Goal: Task Accomplishment & Management: Manage account settings

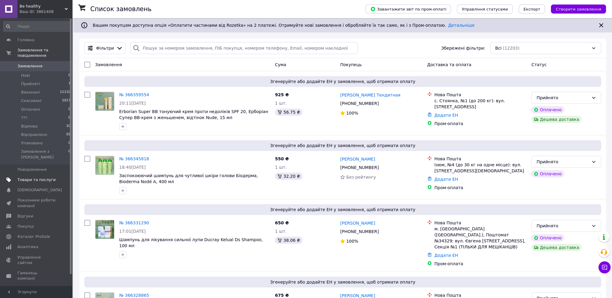
click at [45, 177] on span "Товари та послуги" at bounding box center [36, 179] width 38 height 5
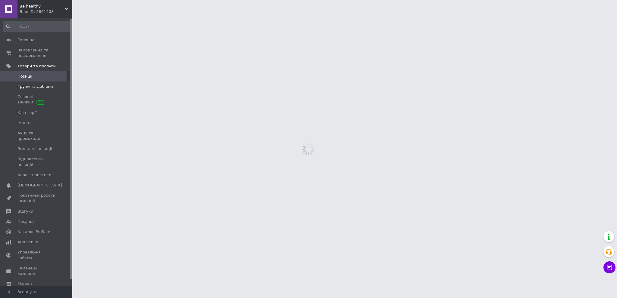
click at [58, 87] on span at bounding box center [64, 86] width 17 height 5
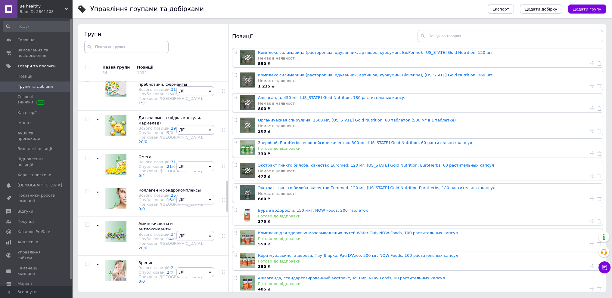
scroll to position [633, 0]
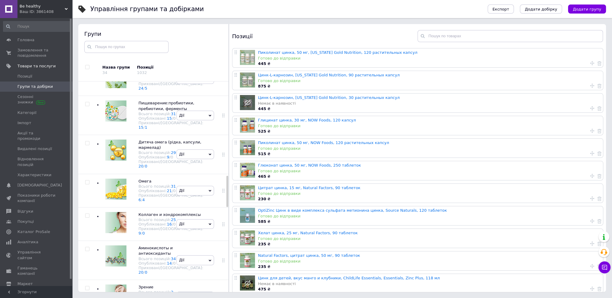
click at [326, 76] on link "Цинк-L-карнозин, [US_STATE] Gold Nutrition, 90 растительных капсул" at bounding box center [329, 75] width 142 height 5
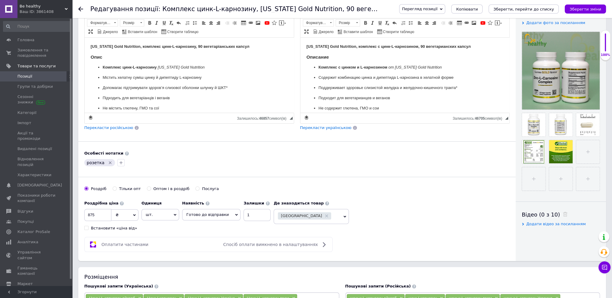
scroll to position [120, 0]
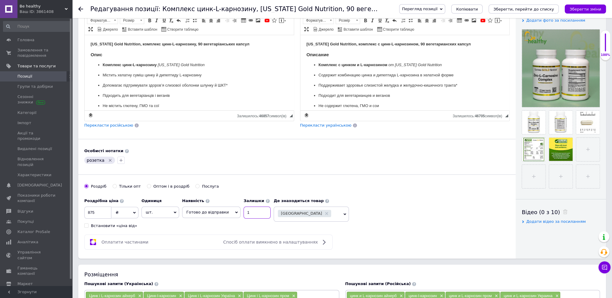
drag, startPoint x: 252, startPoint y: 210, endPoint x: 227, endPoint y: 213, distance: 24.8
click at [227, 213] on div "Наявність Готово до відправки В наявності Немає в наявності Під замовлення Зали…" at bounding box center [226, 206] width 89 height 23
type input "0"
click at [235, 211] on icon at bounding box center [236, 212] width 3 height 3
click at [210, 231] on li "Немає в наявності" at bounding box center [211, 233] width 58 height 8
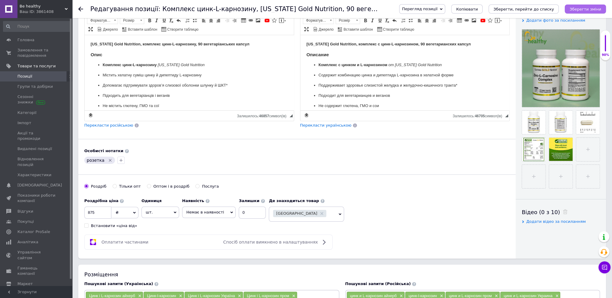
click at [580, 9] on icon "Зберегти зміни" at bounding box center [586, 9] width 32 height 5
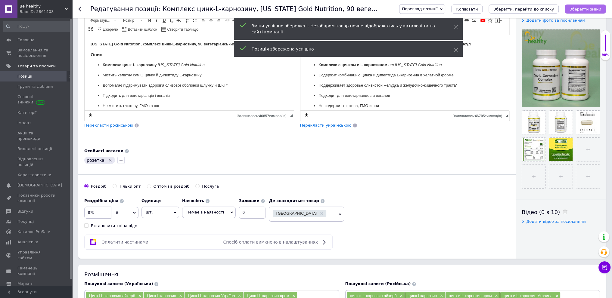
click at [586, 11] on icon "Зберегти зміни" at bounding box center [586, 9] width 32 height 5
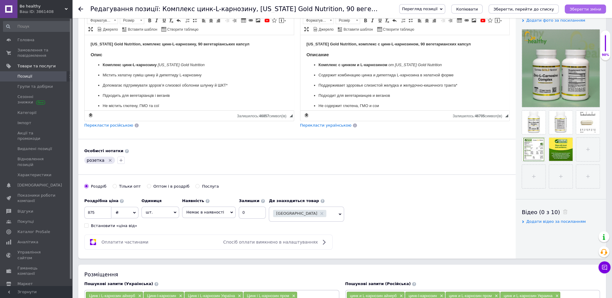
click at [577, 8] on icon "Зберегти зміни" at bounding box center [586, 9] width 32 height 5
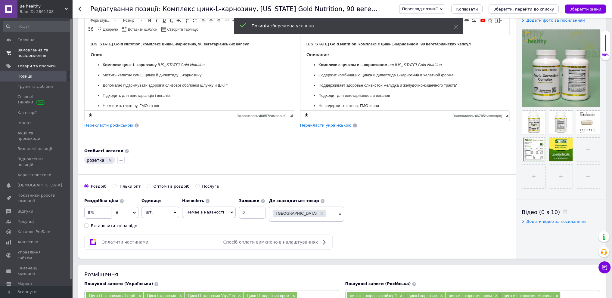
click at [43, 51] on span "Замовлення та повідомлення" at bounding box center [36, 53] width 38 height 11
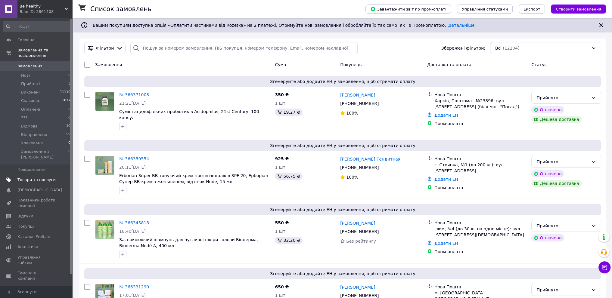
click at [49, 177] on span "Товари та послуги" at bounding box center [36, 179] width 38 height 5
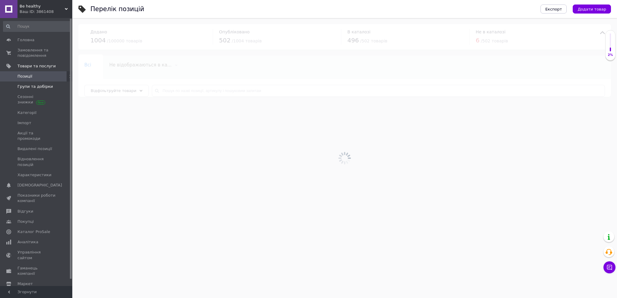
click at [50, 85] on span "Групи та добірки" at bounding box center [36, 86] width 38 height 5
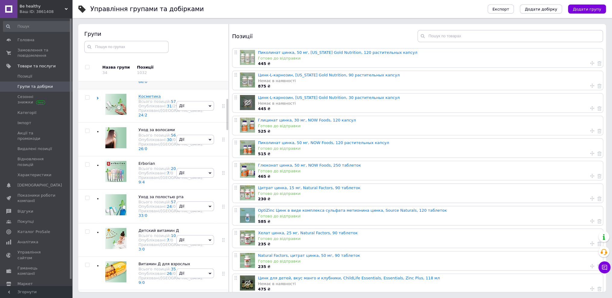
scroll to position [50, 0]
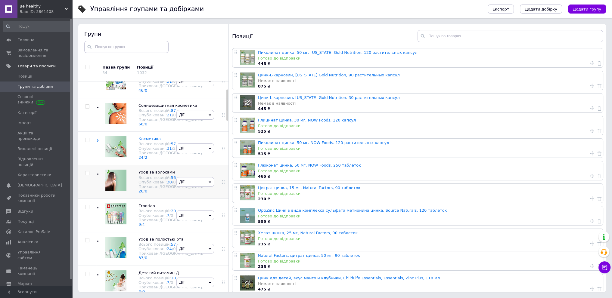
click at [193, 199] on div "[PERSON_NAME] групу Редагувати групу Додати підгрупу Додати товар Видалити групу" at bounding box center [195, 181] width 41 height 33
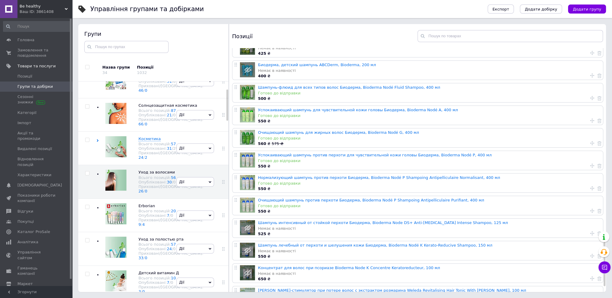
scroll to position [1038, 0]
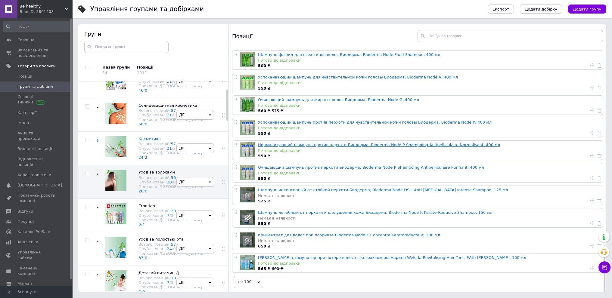
click at [299, 144] on link "Нормализующий шампунь против перхоти Биодерма, Bioderma Nodé P Shampoing Antipe…" at bounding box center [379, 145] width 242 height 5
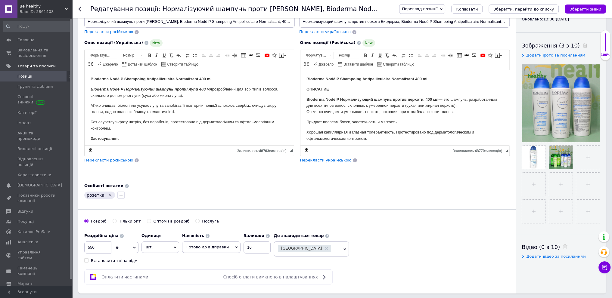
scroll to position [151, 0]
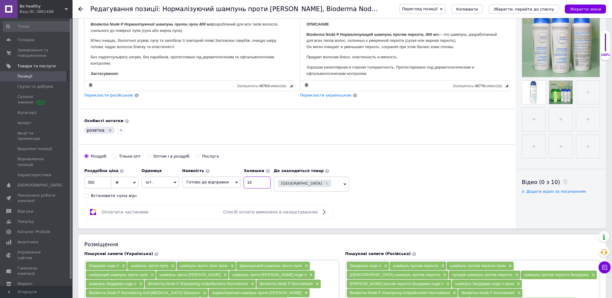
click at [247, 180] on input "16" at bounding box center [257, 183] width 27 height 12
type input "15"
click at [577, 8] on icon "Зберегти зміни" at bounding box center [586, 9] width 32 height 5
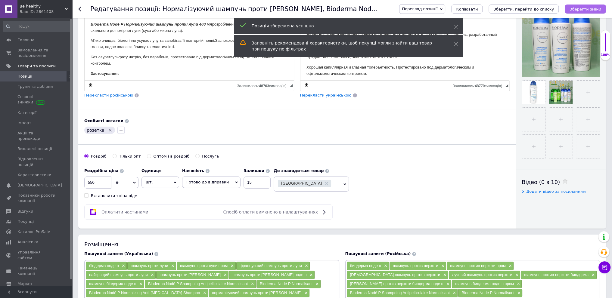
click at [577, 8] on icon "Зберегти зміни" at bounding box center [586, 9] width 32 height 5
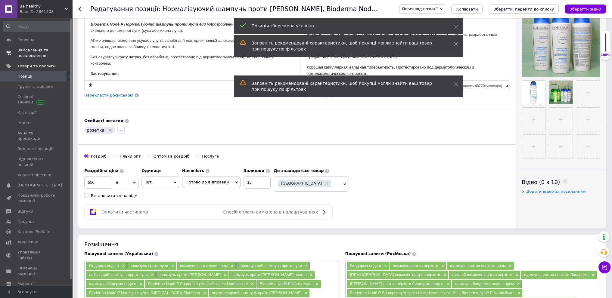
click at [42, 53] on span "Замовлення та повідомлення" at bounding box center [36, 53] width 38 height 11
